Goal: Navigation & Orientation: Find specific page/section

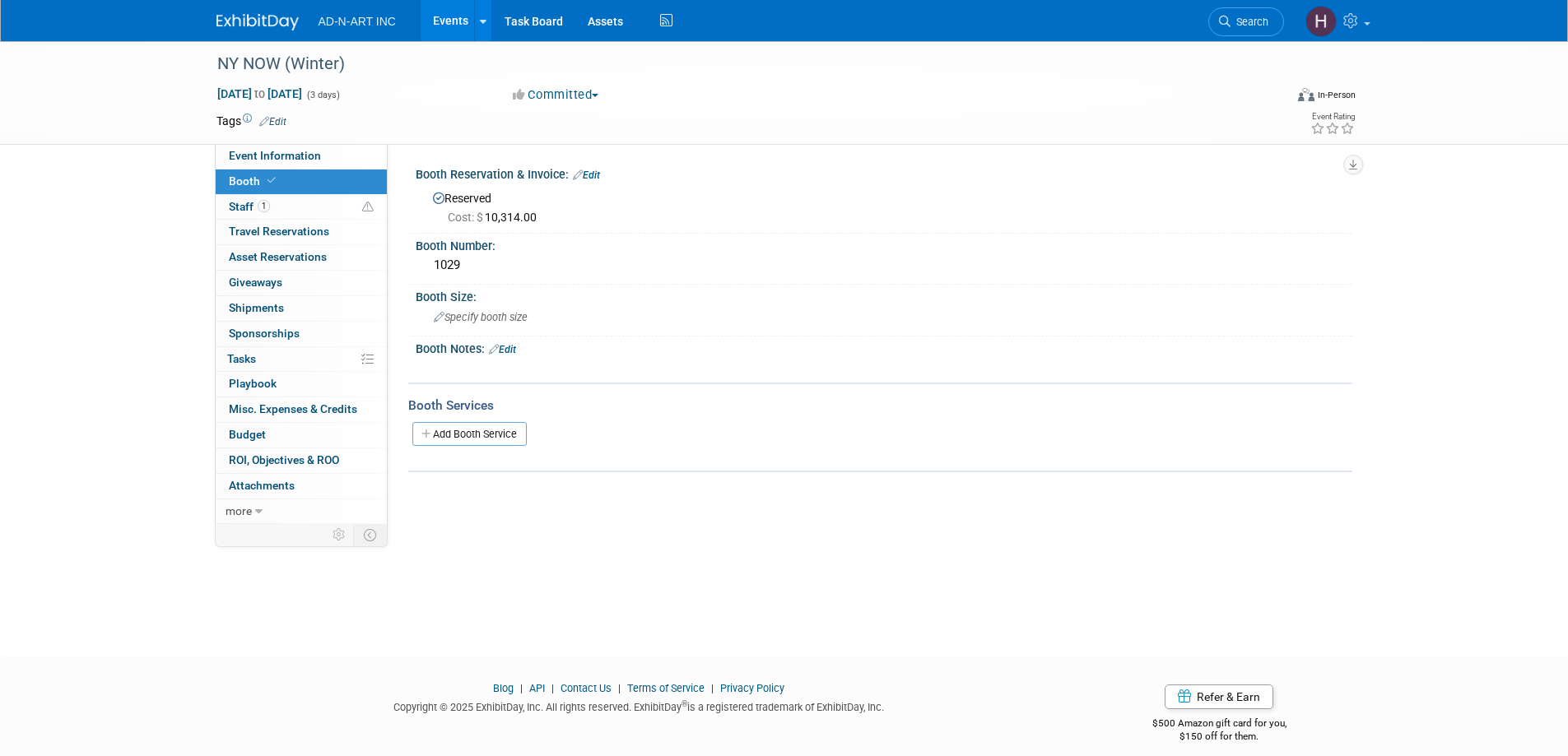
click at [253, 22] on img at bounding box center [258, 22] width 82 height 17
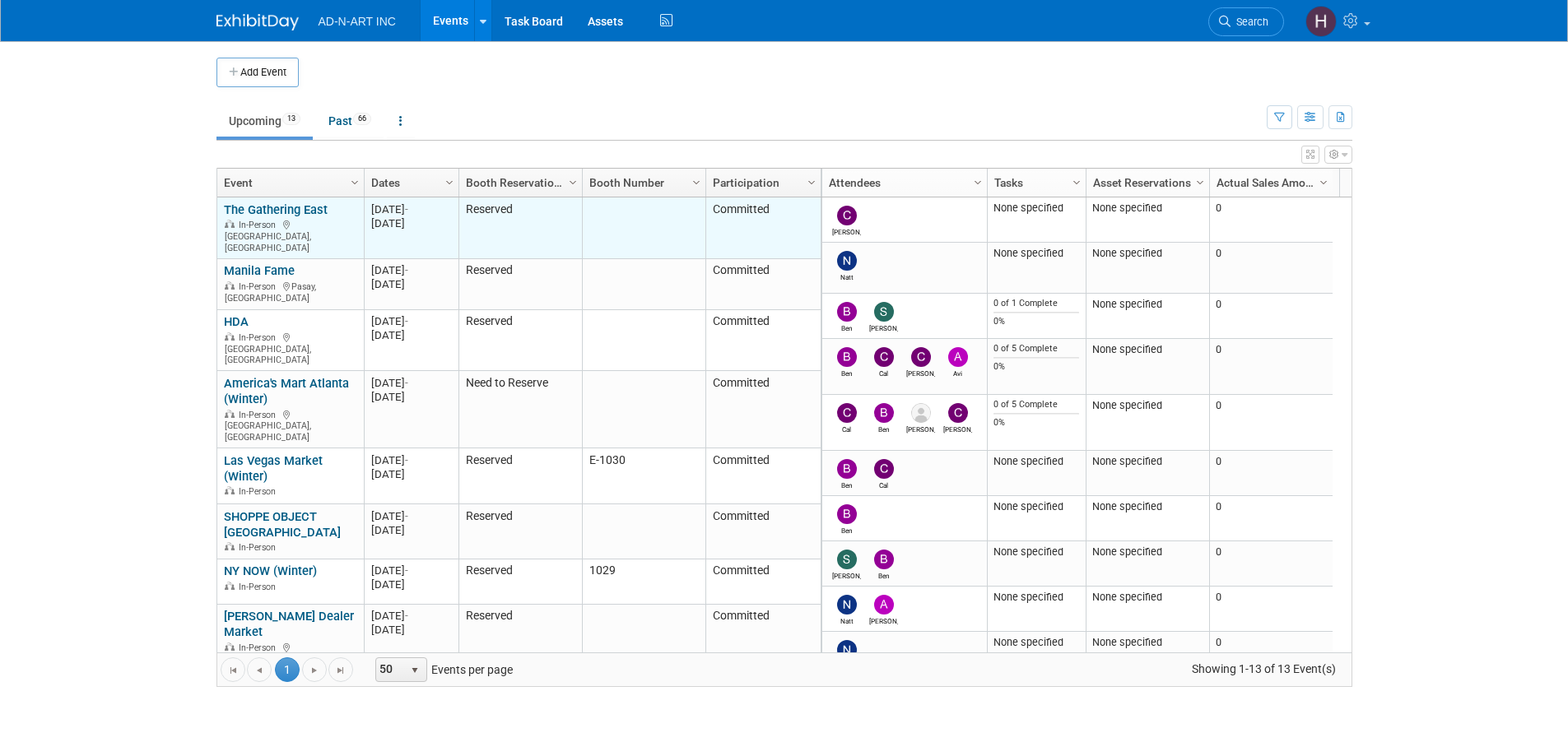
click at [294, 210] on link "The Gathering East" at bounding box center [275, 210] width 104 height 15
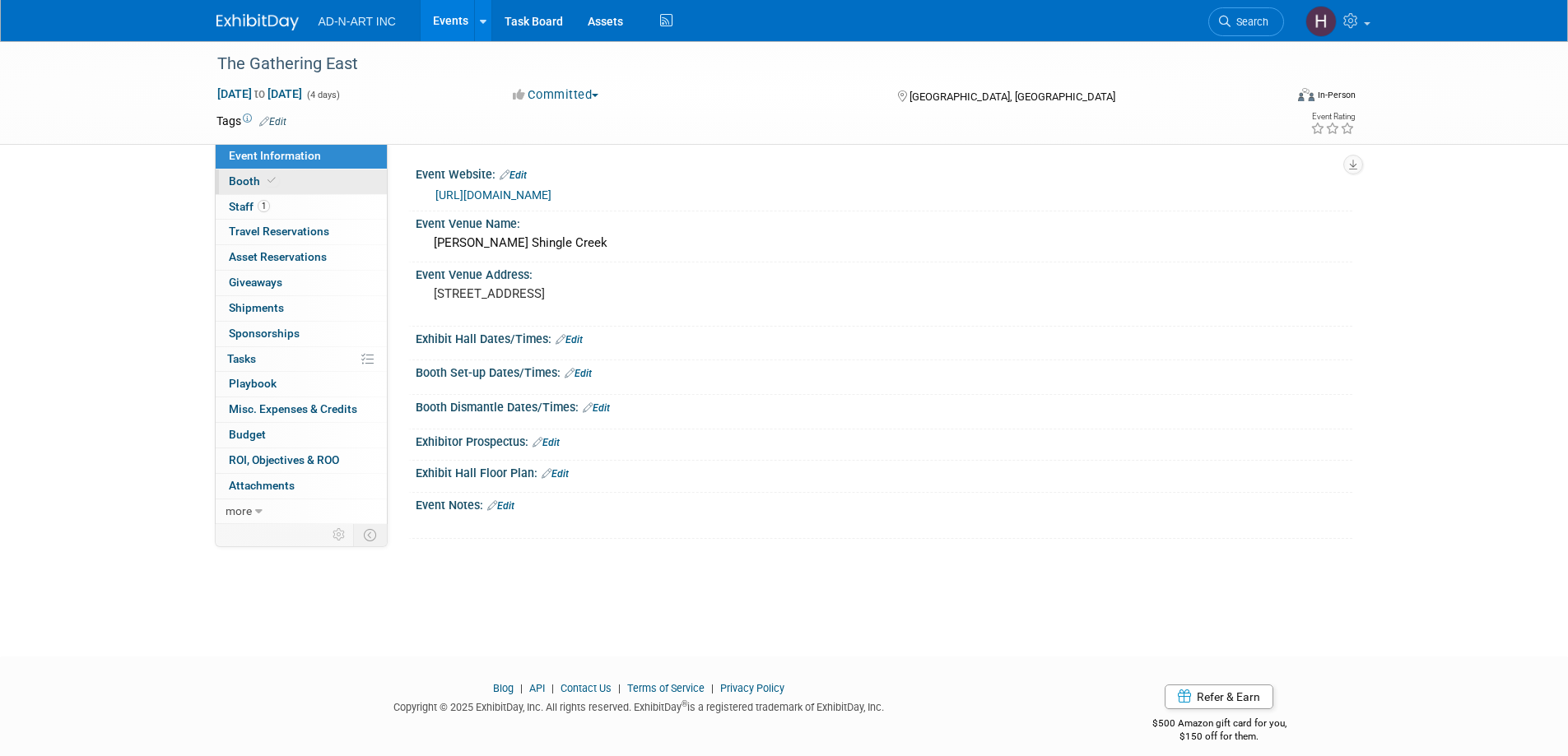
click at [263, 185] on span "Booth" at bounding box center [254, 181] width 51 height 13
